Goal: Task Accomplishment & Management: Complete application form

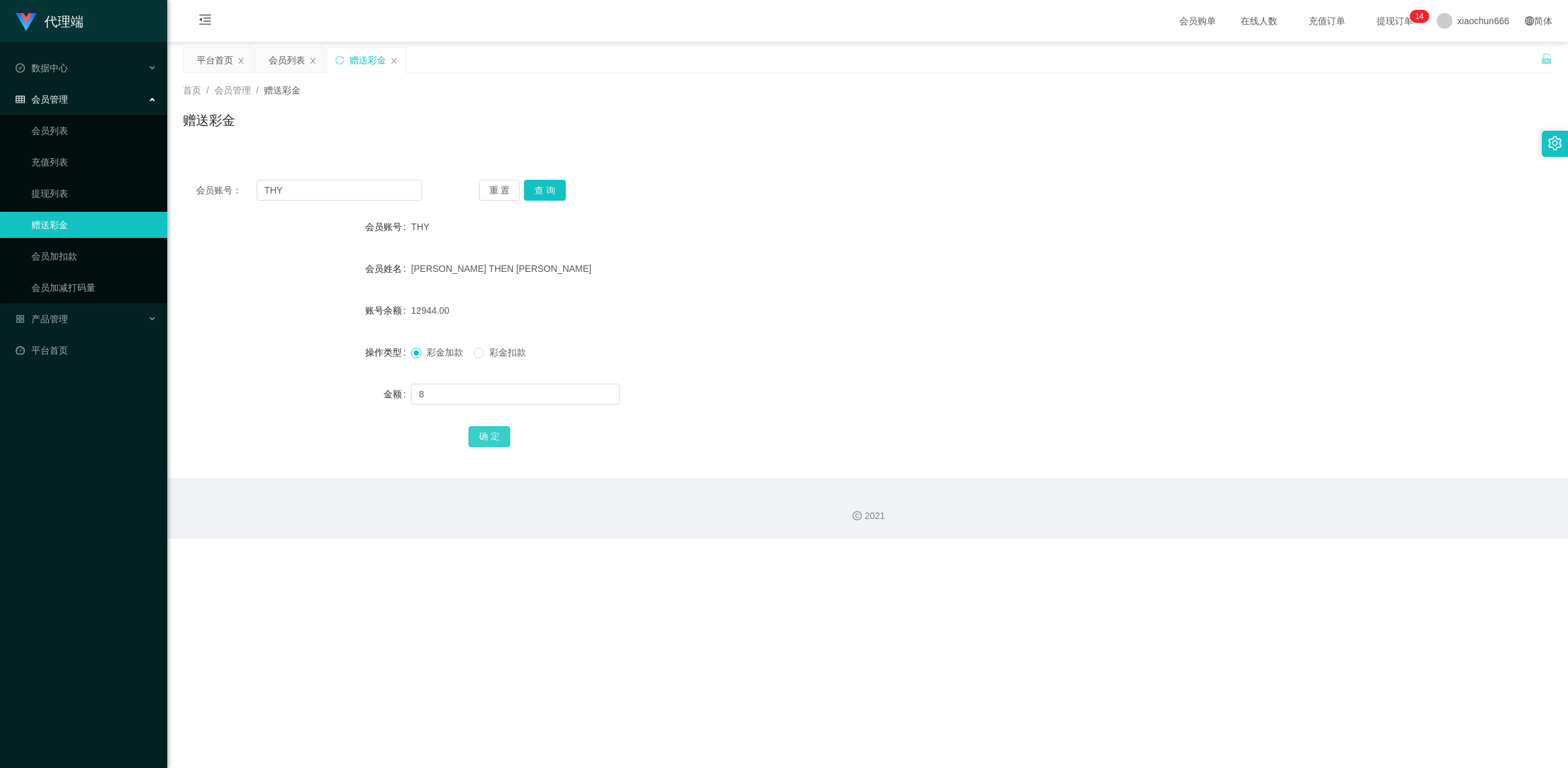
type input "8"
drag, startPoint x: 493, startPoint y: 434, endPoint x: 507, endPoint y: 430, distance: 14.6
click at [493, 434] on button "确 定" at bounding box center [489, 437] width 42 height 21
click at [445, 387] on input "text" at bounding box center [516, 394] width 209 height 21
type input "8"
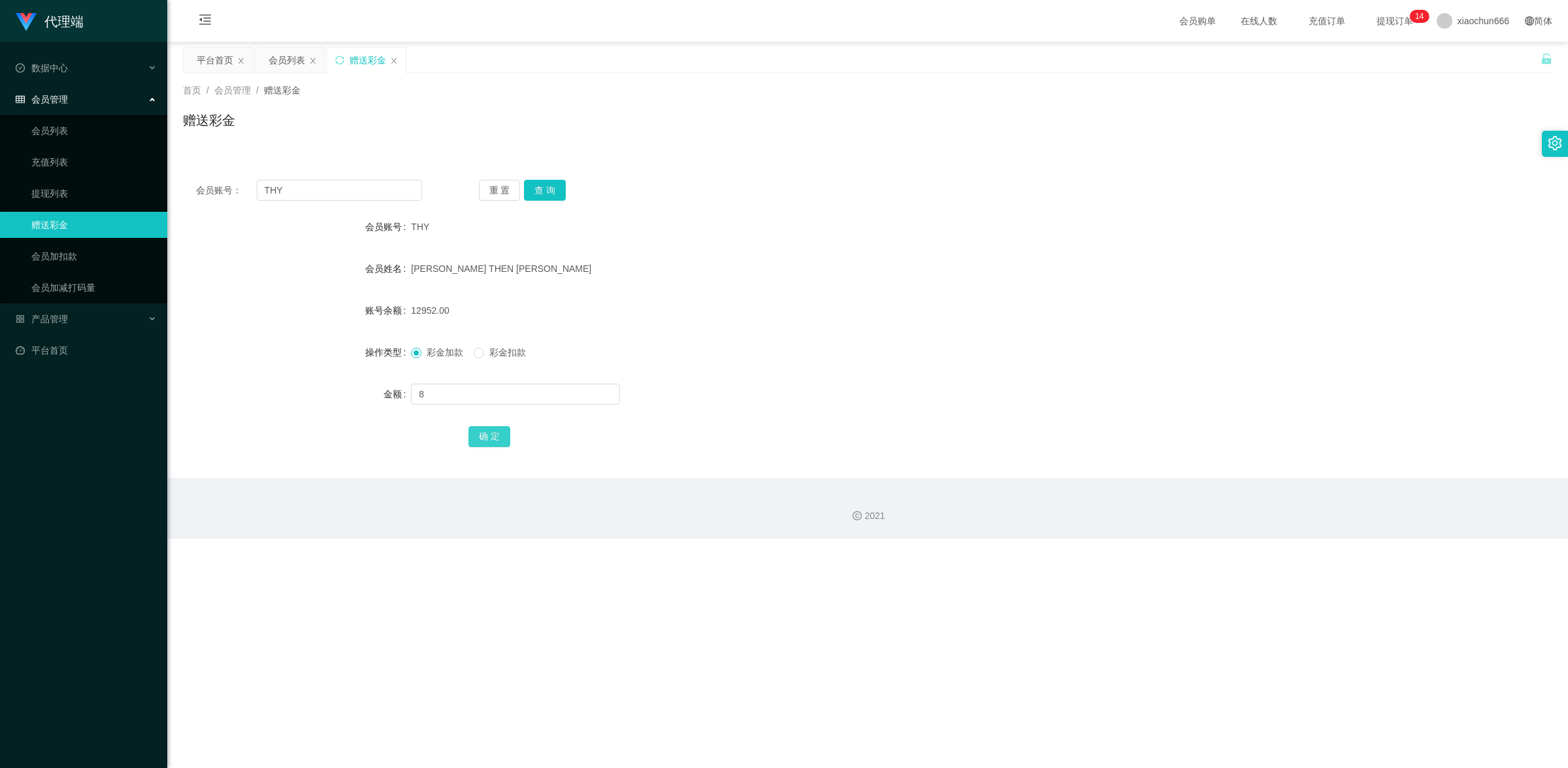
click at [484, 442] on button "确 定" at bounding box center [489, 437] width 42 height 21
drag, startPoint x: 488, startPoint y: 415, endPoint x: 485, endPoint y: 403, distance: 12.4
click at [486, 415] on form "会员账号 THY 会员姓名 [PERSON_NAME] THEN [PERSON_NAME] 账号余额 12960.00 操作类型 彩金加款 彩金扣款 金额 …" at bounding box center [868, 331] width 1370 height 235
click at [485, 402] on input "text" at bounding box center [516, 394] width 209 height 21
type input "8"
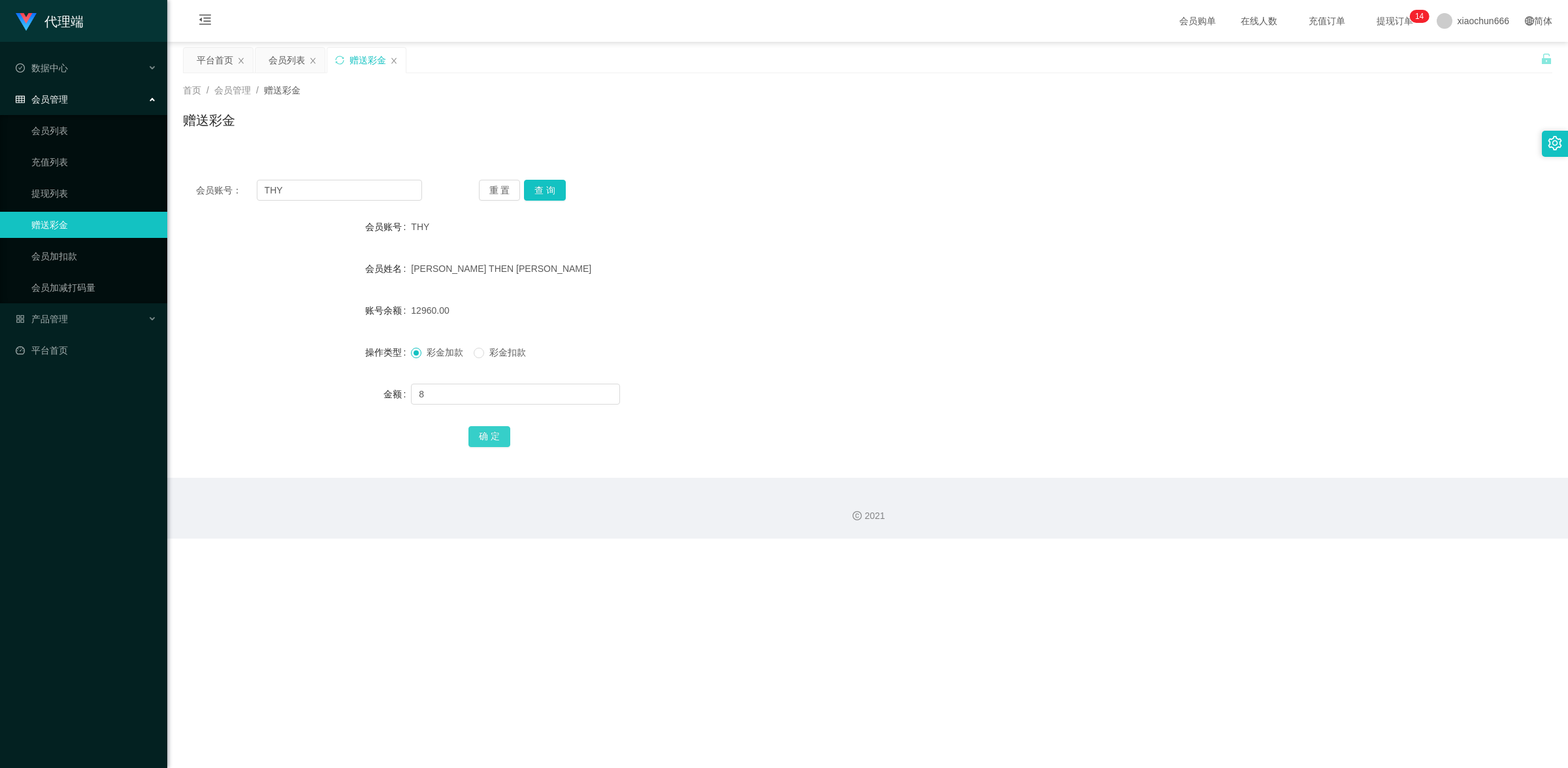
drag, startPoint x: 504, startPoint y: 439, endPoint x: 542, endPoint y: 428, distance: 39.6
click at [507, 437] on button "确 定" at bounding box center [489, 437] width 42 height 21
